Goal: Task Accomplishment & Management: Use online tool/utility

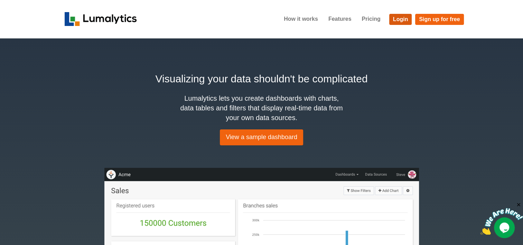
drag, startPoint x: 403, startPoint y: 21, endPoint x: 338, endPoint y: 68, distance: 80.1
click at [403, 21] on link "Login" at bounding box center [400, 19] width 23 height 11
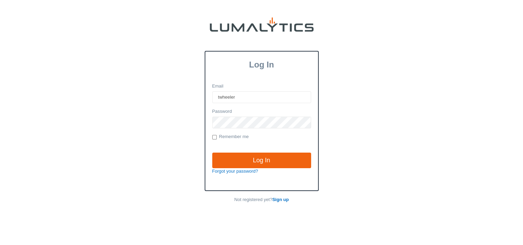
type input "twheeler@valleytruckparts.com"
click at [212, 153] on input "Log In" at bounding box center [261, 161] width 99 height 16
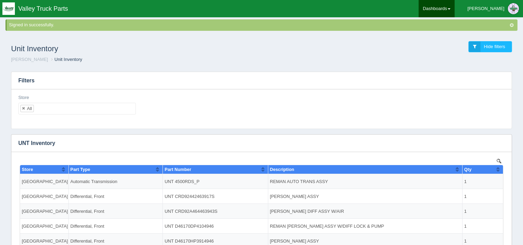
click at [455, 10] on link "Dashboards" at bounding box center [437, 8] width 36 height 17
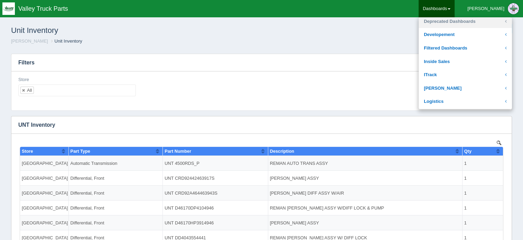
scroll to position [104, 0]
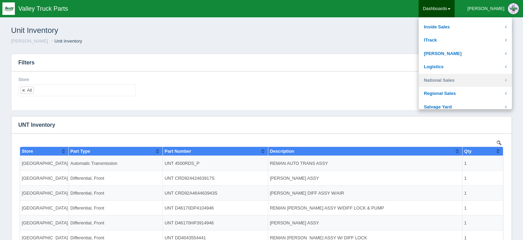
click at [469, 78] on link "National Sales" at bounding box center [465, 80] width 93 height 13
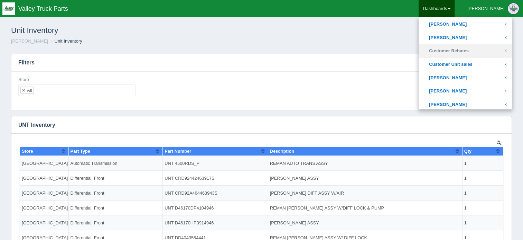
scroll to position [208, 0]
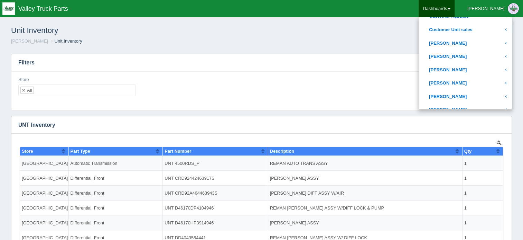
click at [455, 9] on link "Dashboards" at bounding box center [437, 8] width 36 height 17
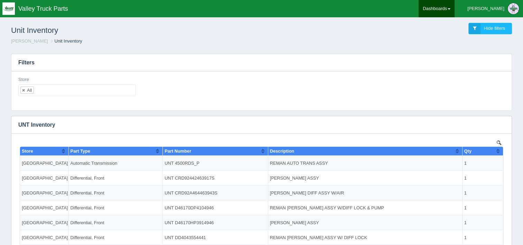
click at [455, 14] on link "Dashboards" at bounding box center [437, 8] width 36 height 17
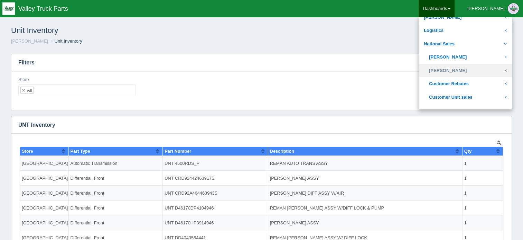
scroll to position [138, 0]
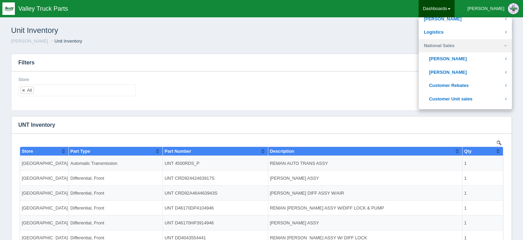
click at [479, 50] on link "National Sales" at bounding box center [465, 45] width 93 height 13
click at [479, 48] on link "National Sales" at bounding box center [465, 45] width 93 height 13
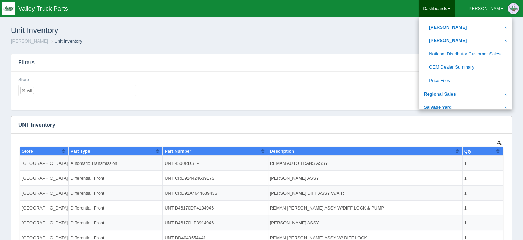
scroll to position [380, 0]
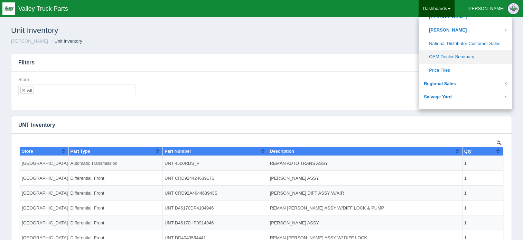
click at [479, 53] on link "OEM Dealer Summary" at bounding box center [465, 56] width 93 height 13
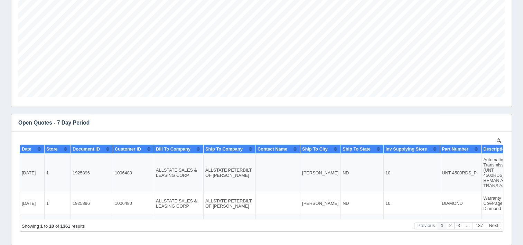
scroll to position [242, 0]
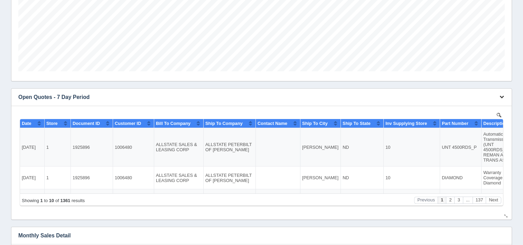
click at [502, 93] on button "button" at bounding box center [501, 97] width 9 height 11
click at [471, 103] on link "Download CSV" at bounding box center [478, 107] width 55 height 10
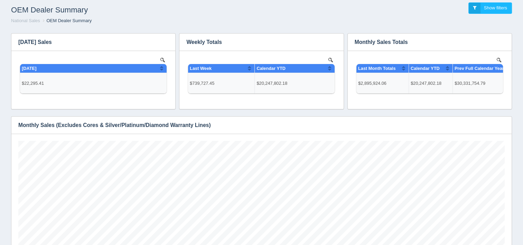
scroll to position [0, 0]
